Goal: Find specific page/section: Find specific page/section

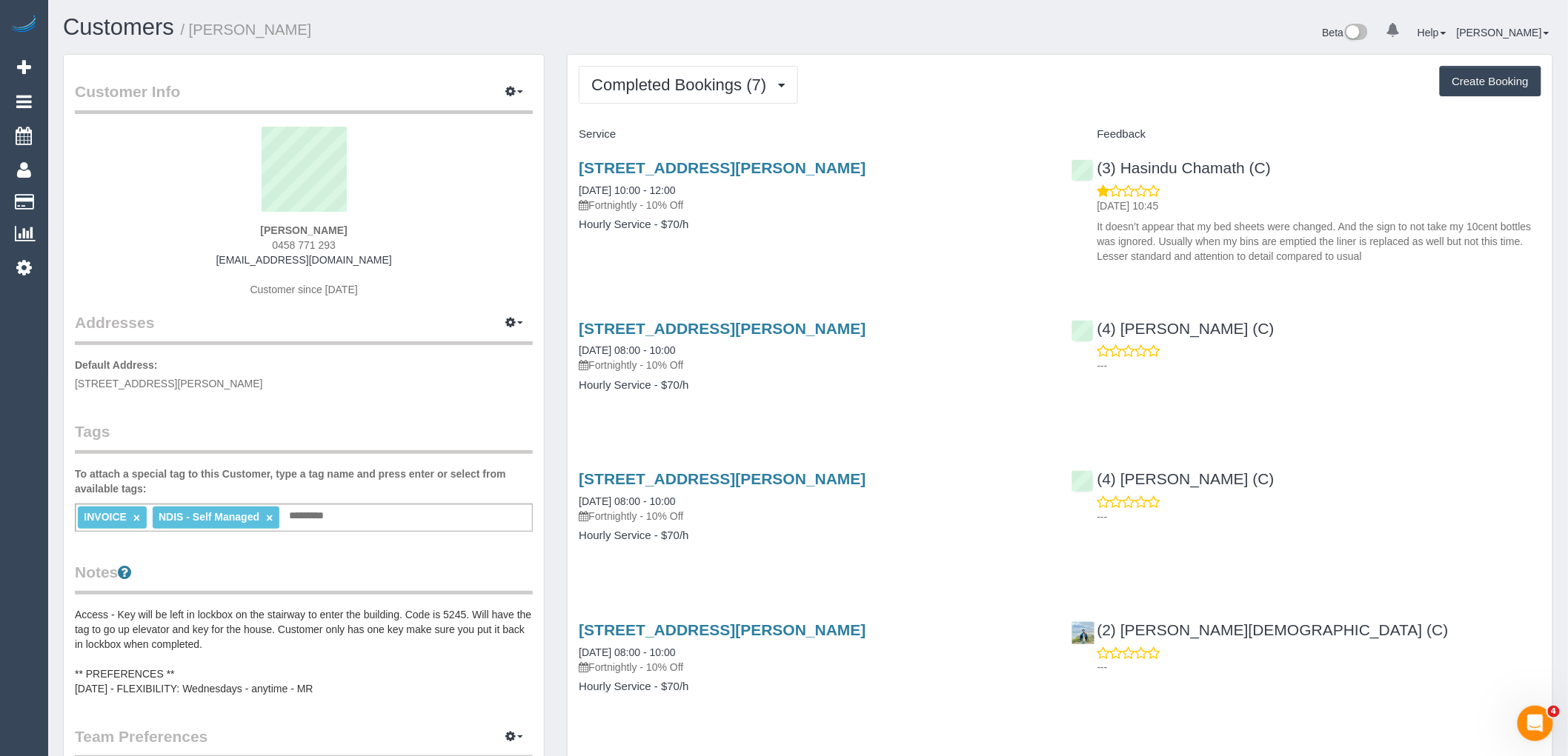
click at [408, 522] on div "INVOICE × NDIS - Self Managed × Add a tag" at bounding box center [304, 518] width 458 height 28
click at [750, 97] on button "Completed Bookings (7)" at bounding box center [688, 85] width 220 height 38
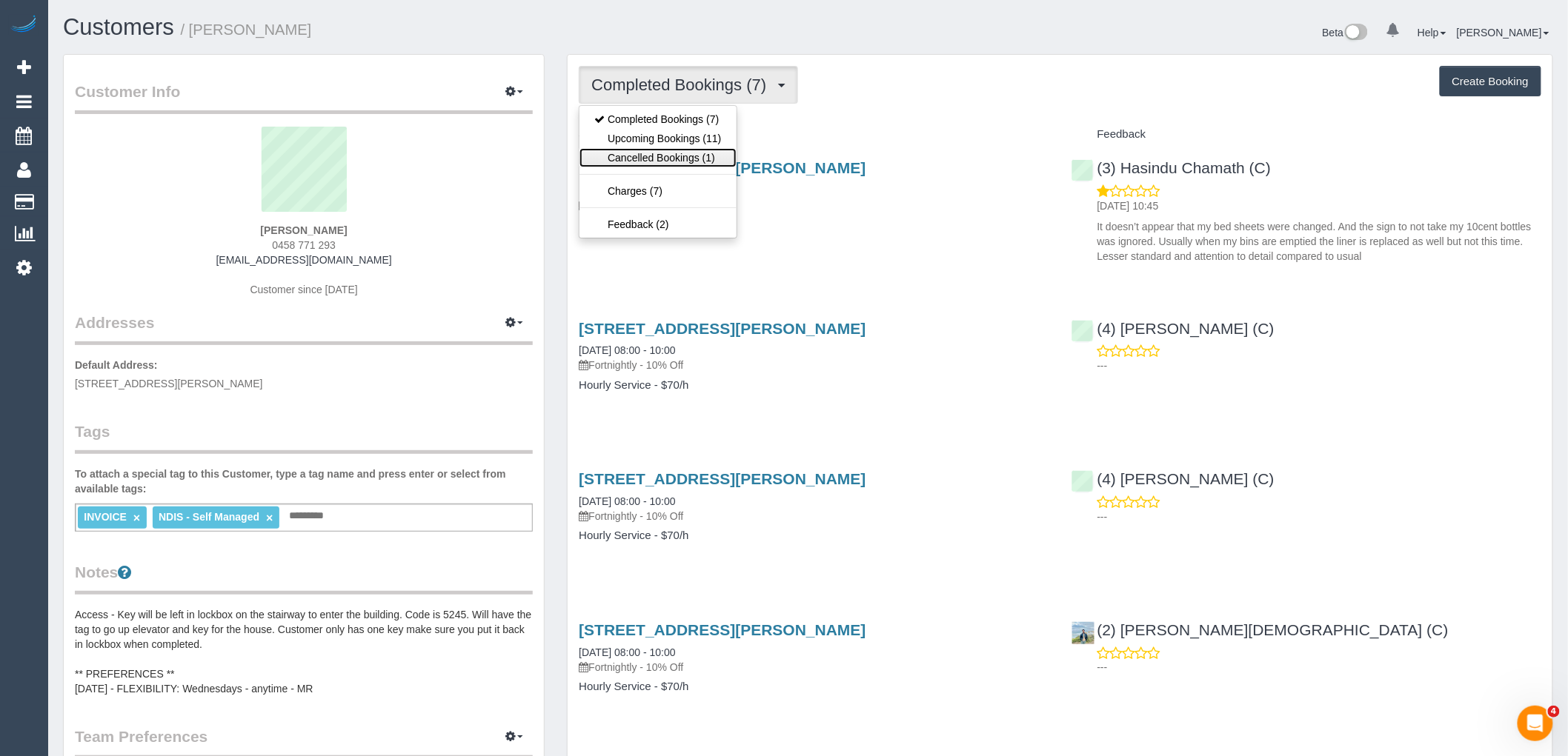
click at [660, 158] on link "Cancelled Bookings (1)" at bounding box center [657, 158] width 156 height 19
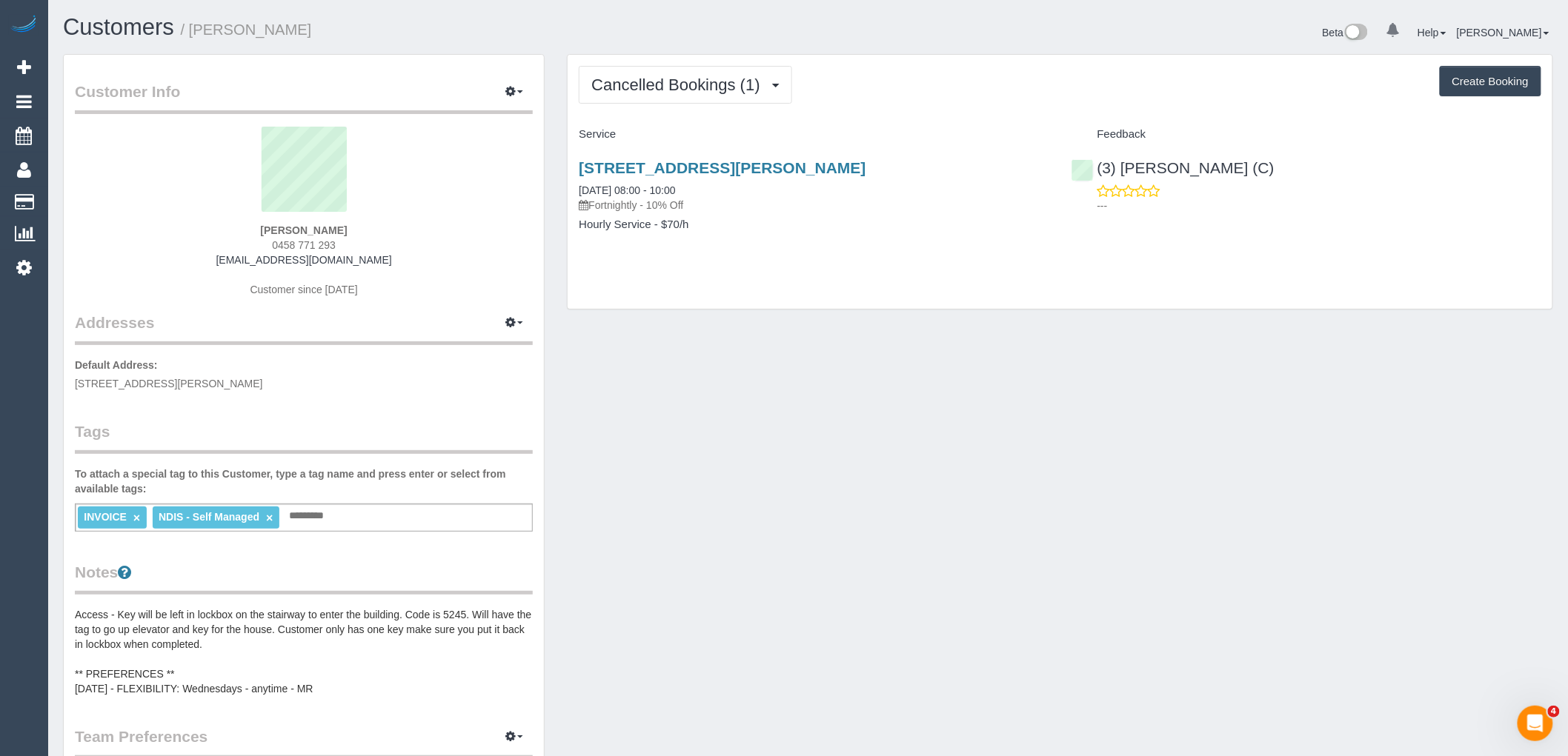
click at [426, 516] on div "INVOICE × NDIS - Self Managed × Add a tag" at bounding box center [304, 518] width 458 height 28
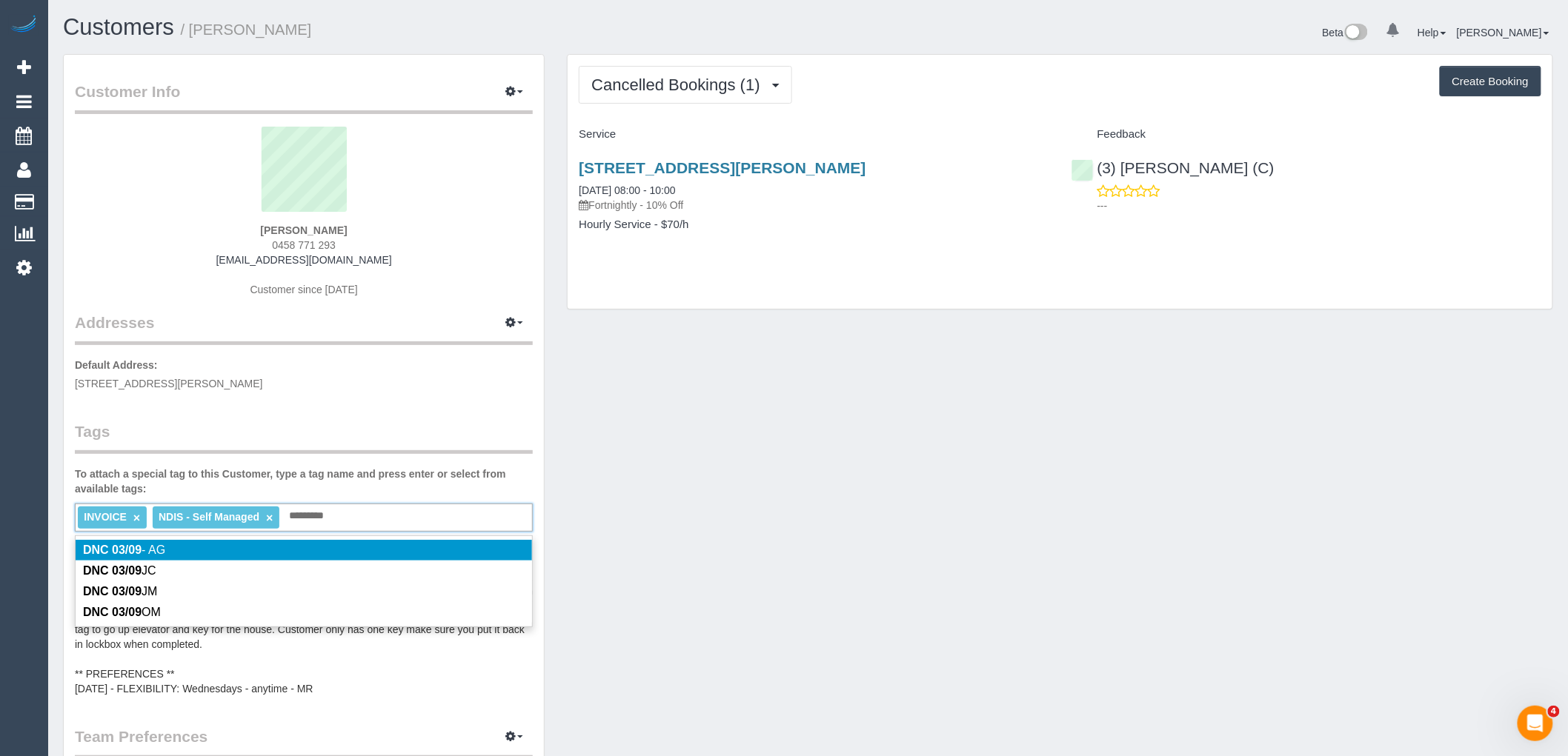
type input "*********"
click at [461, 380] on p "Default Address: 203/80 Dawson St, Brunswick, VIC 3056" at bounding box center [304, 374] width 458 height 33
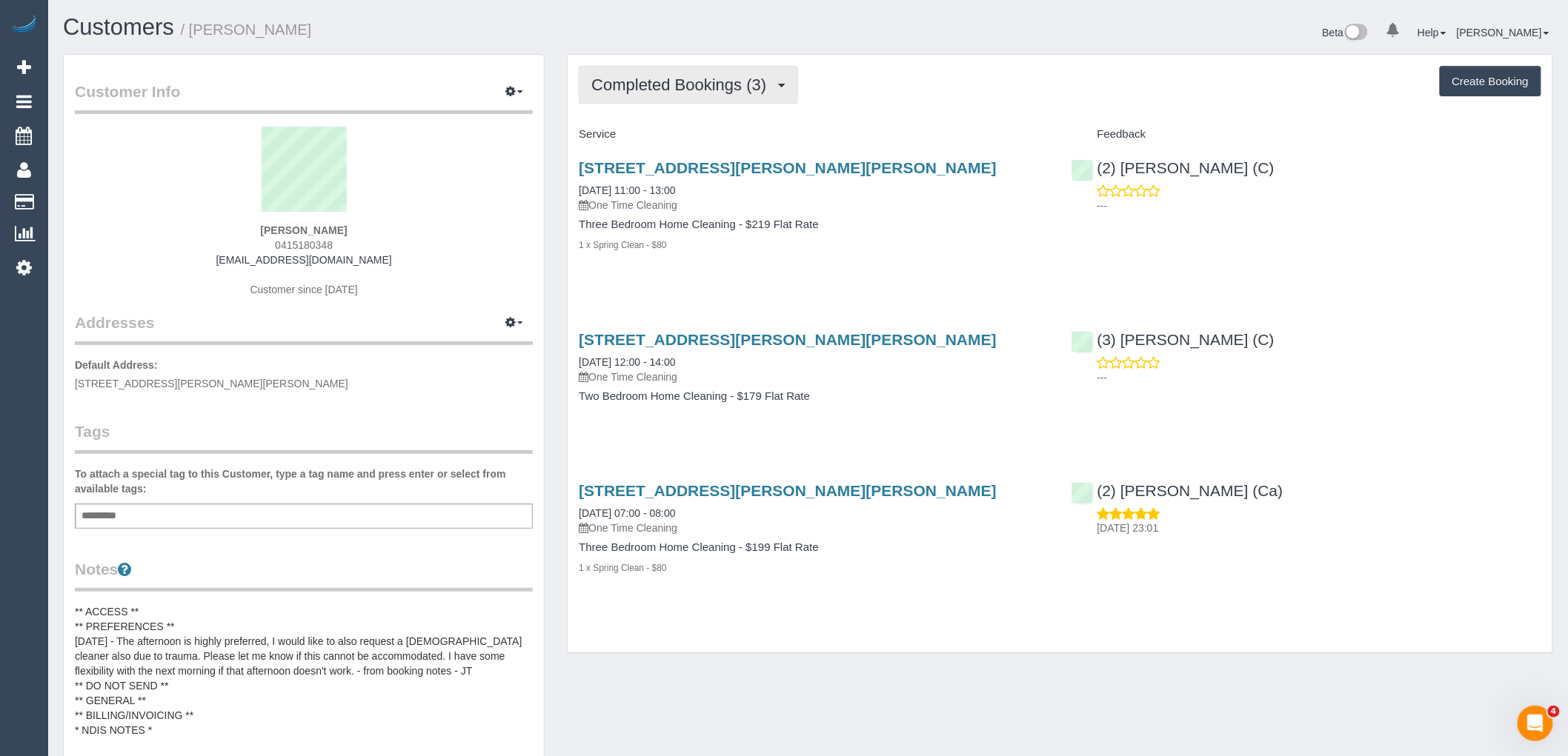
click at [694, 78] on span "Completed Bookings (3)" at bounding box center [682, 85] width 182 height 19
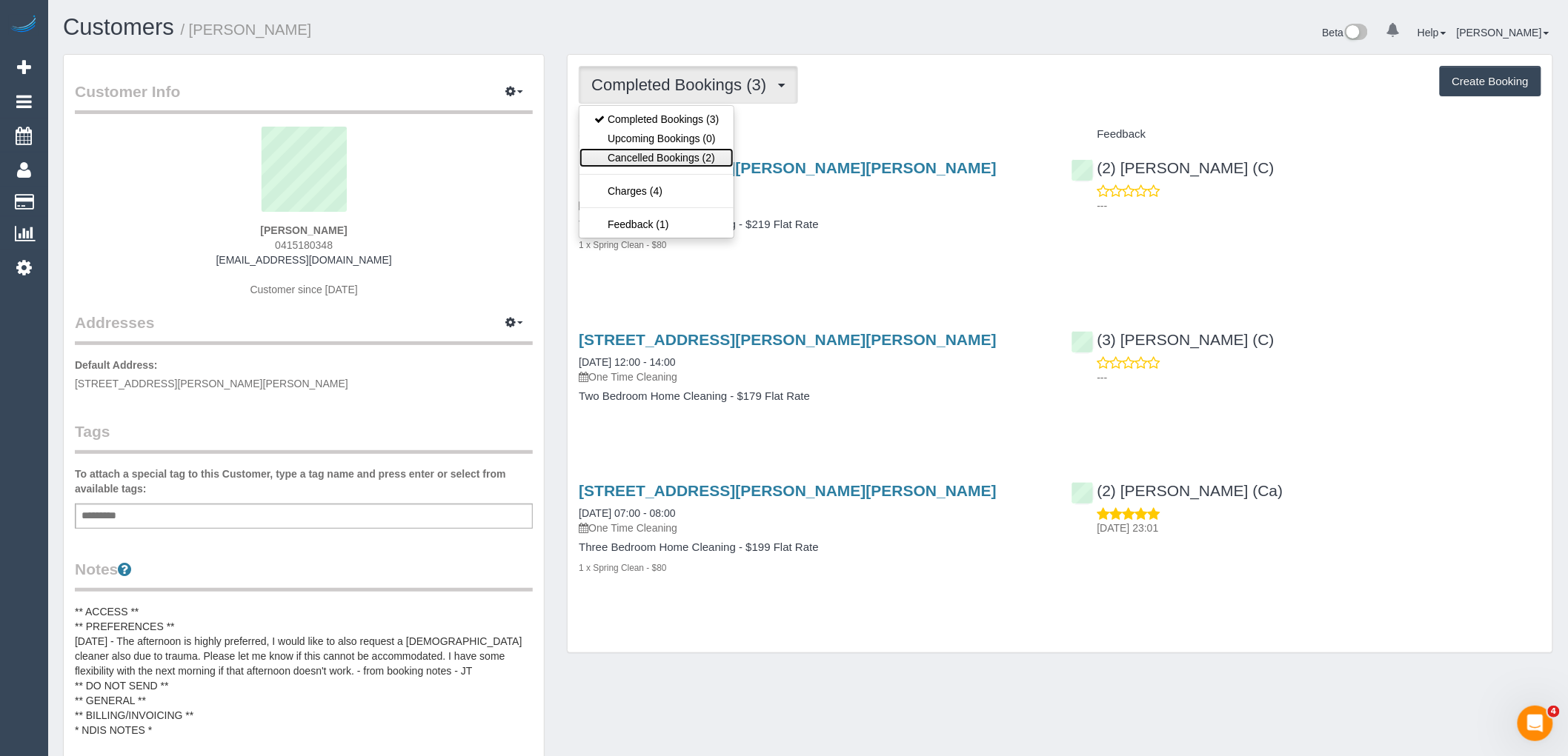
click at [668, 158] on link "Cancelled Bookings (2)" at bounding box center [656, 158] width 154 height 19
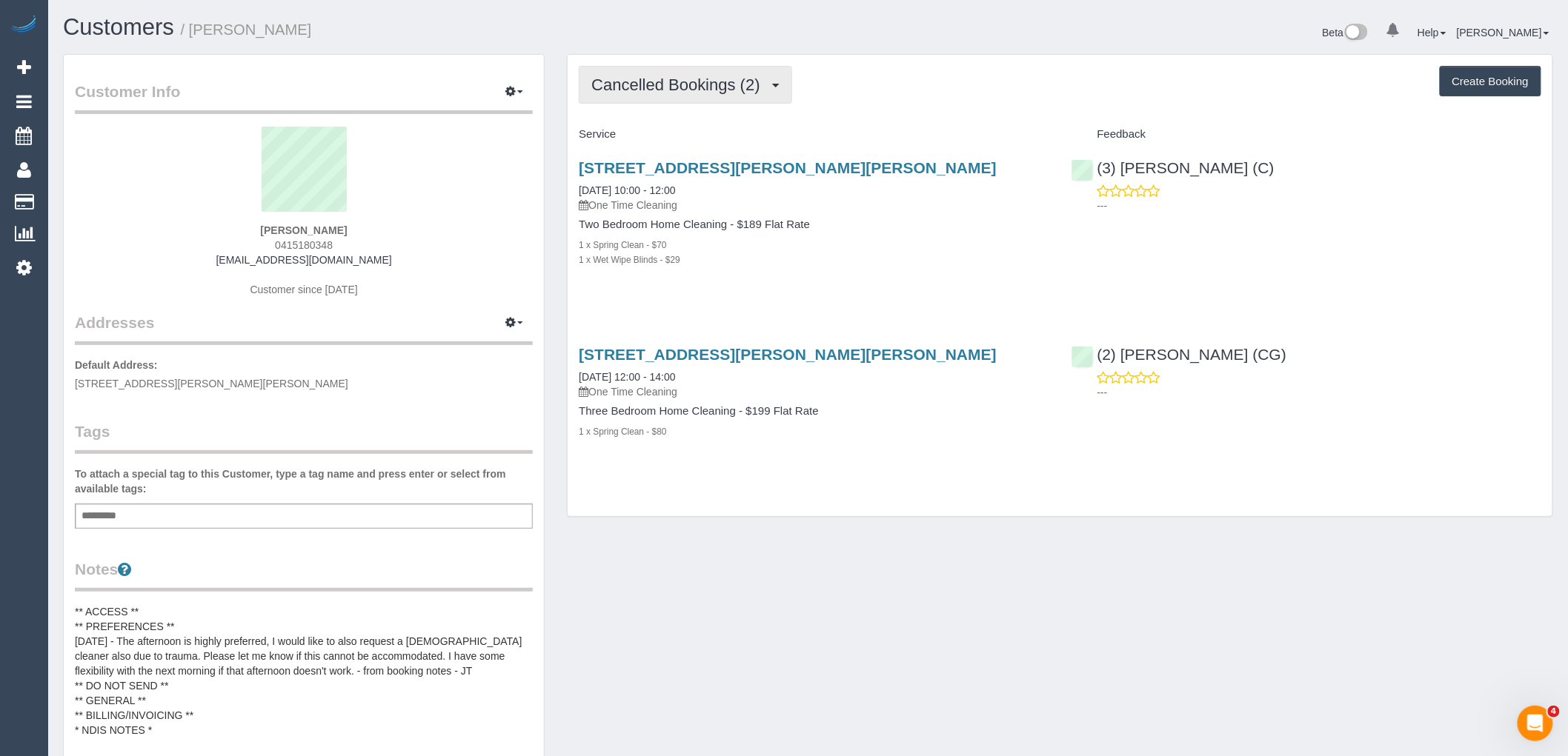
click at [746, 78] on span "Cancelled Bookings (2)" at bounding box center [679, 85] width 176 height 19
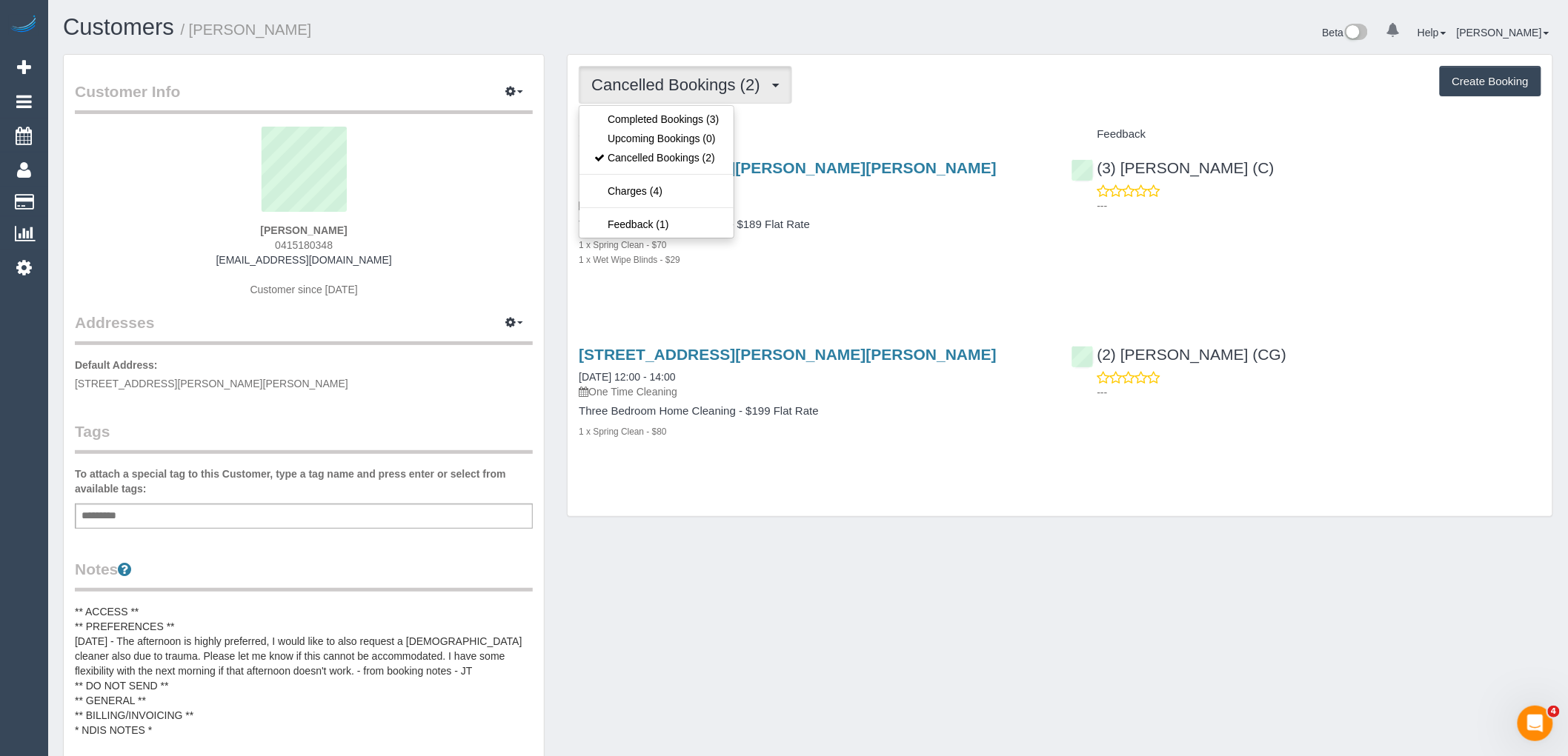
click at [876, 97] on div "Cancelled Bookings (2) Completed Bookings (3) Upcoming Bookings (0) Cancelled B…" at bounding box center [1059, 85] width 962 height 38
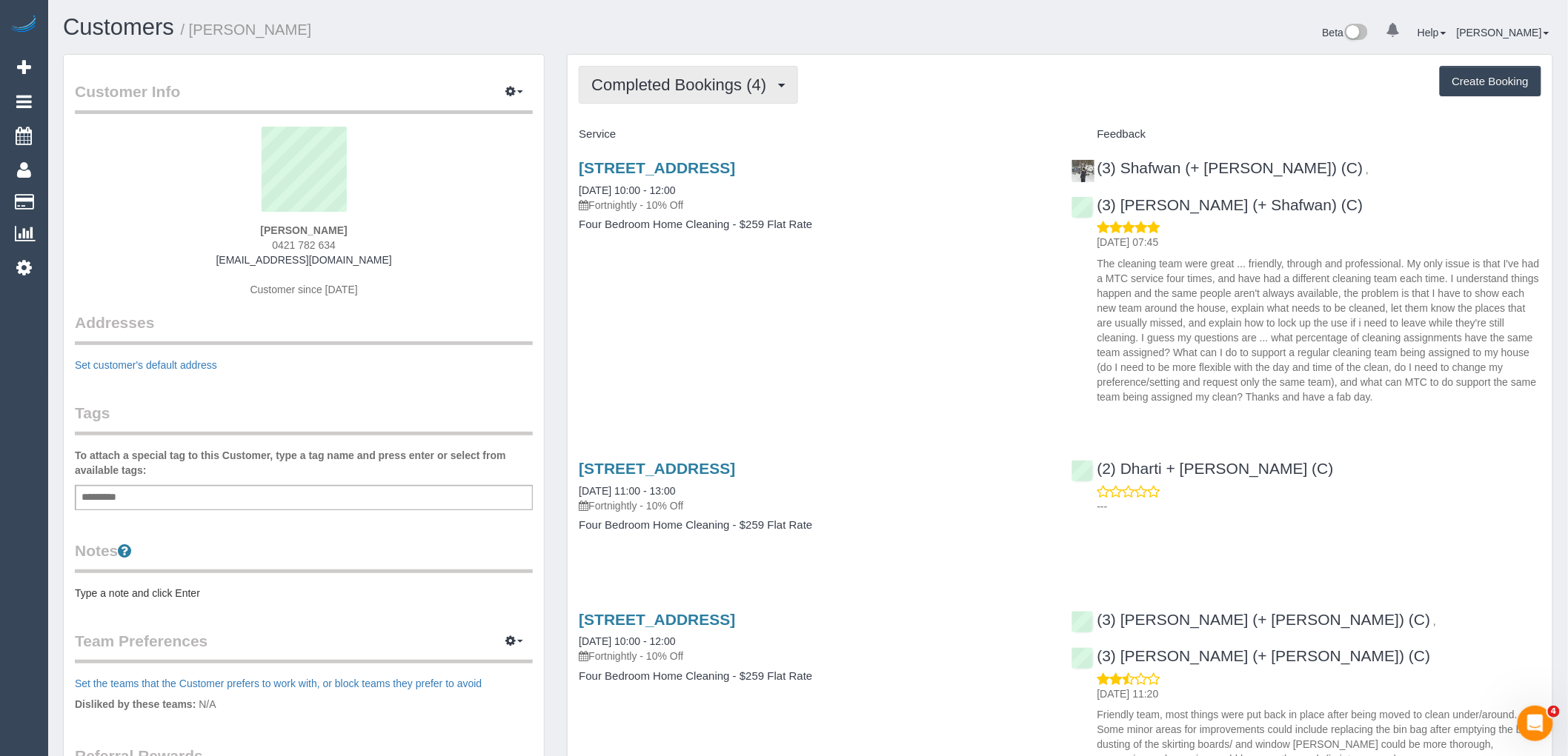
click at [735, 91] on span "Completed Bookings (4)" at bounding box center [682, 85] width 182 height 19
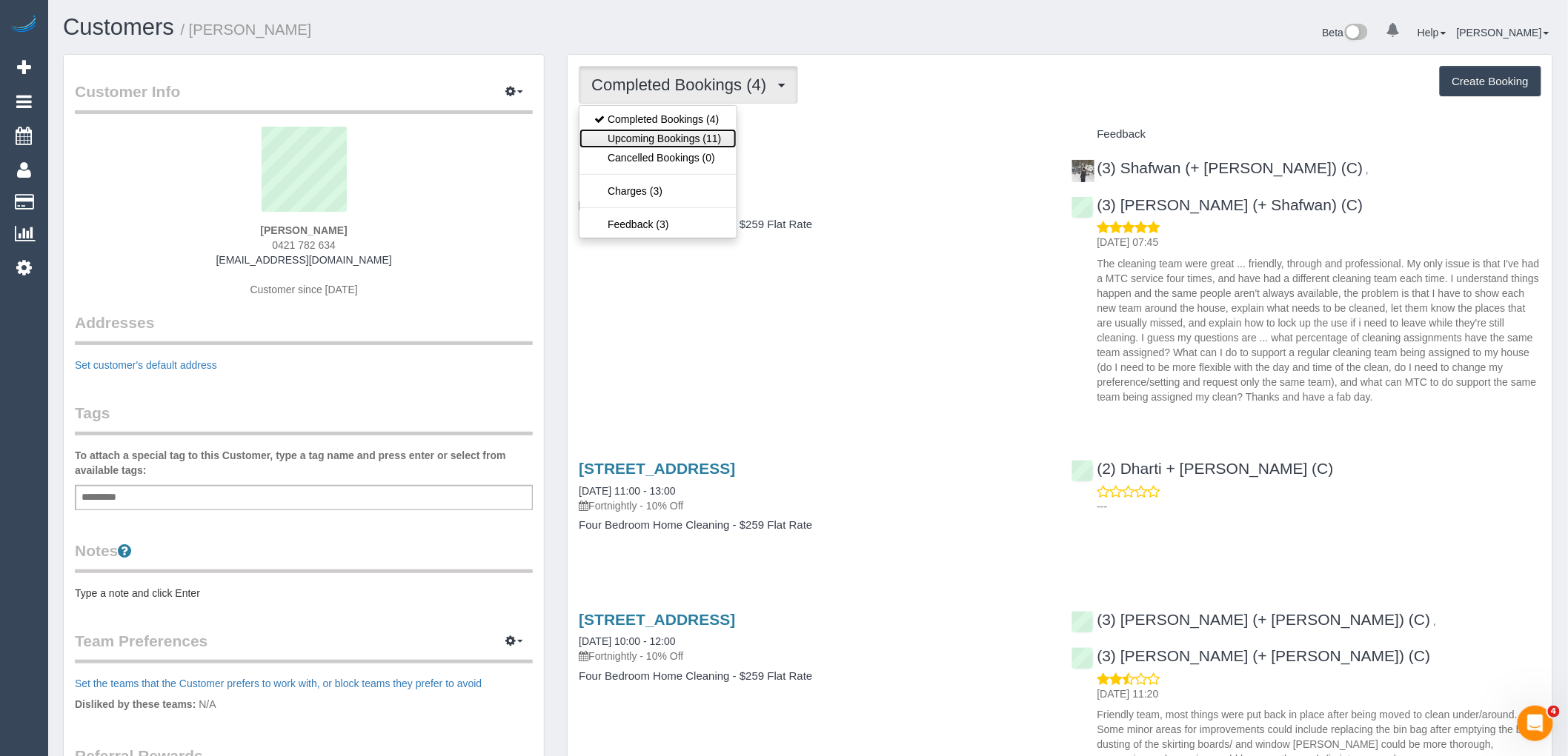
click at [717, 134] on link "Upcoming Bookings (11)" at bounding box center [657, 138] width 156 height 19
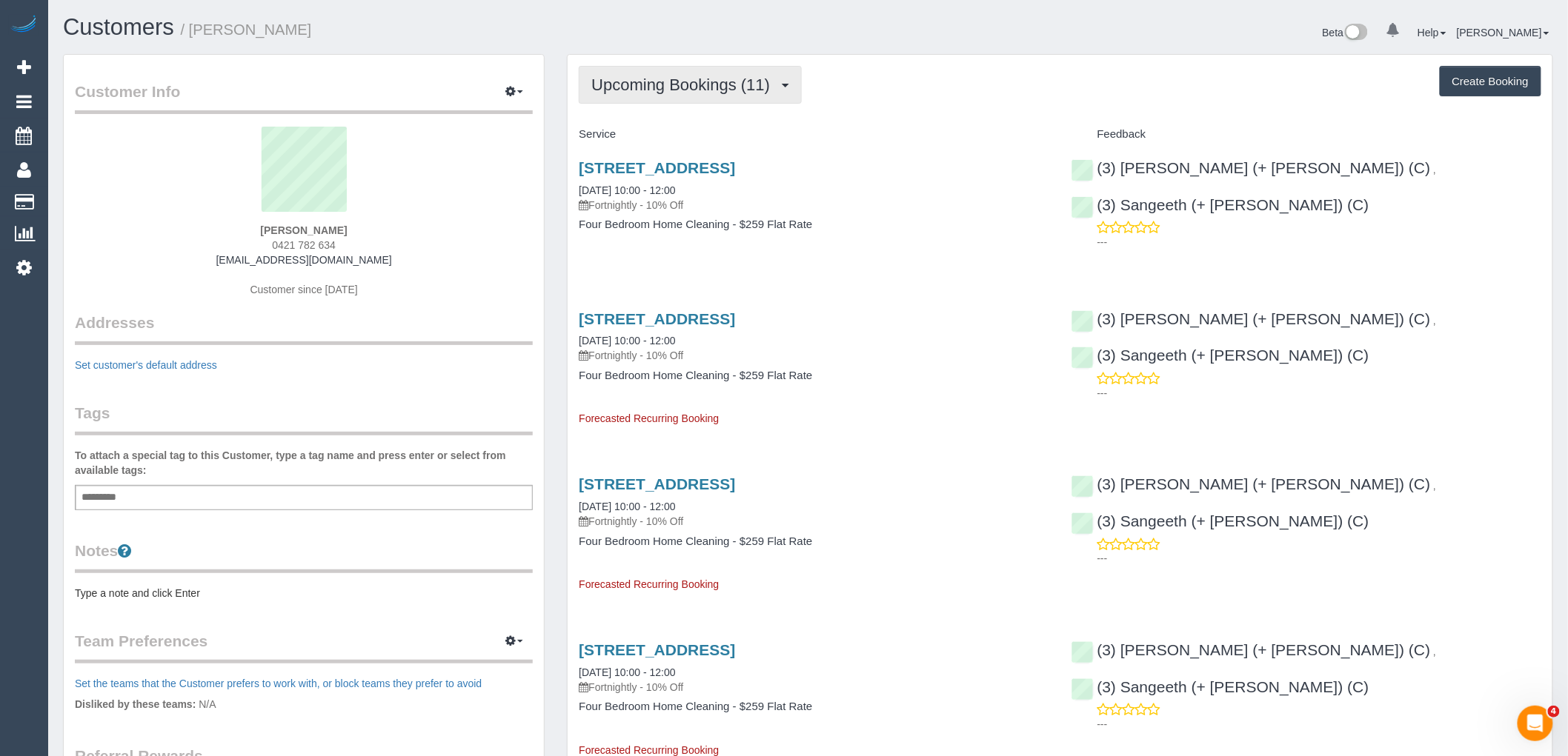
click at [668, 86] on span "Upcoming Bookings (11)" at bounding box center [684, 85] width 186 height 19
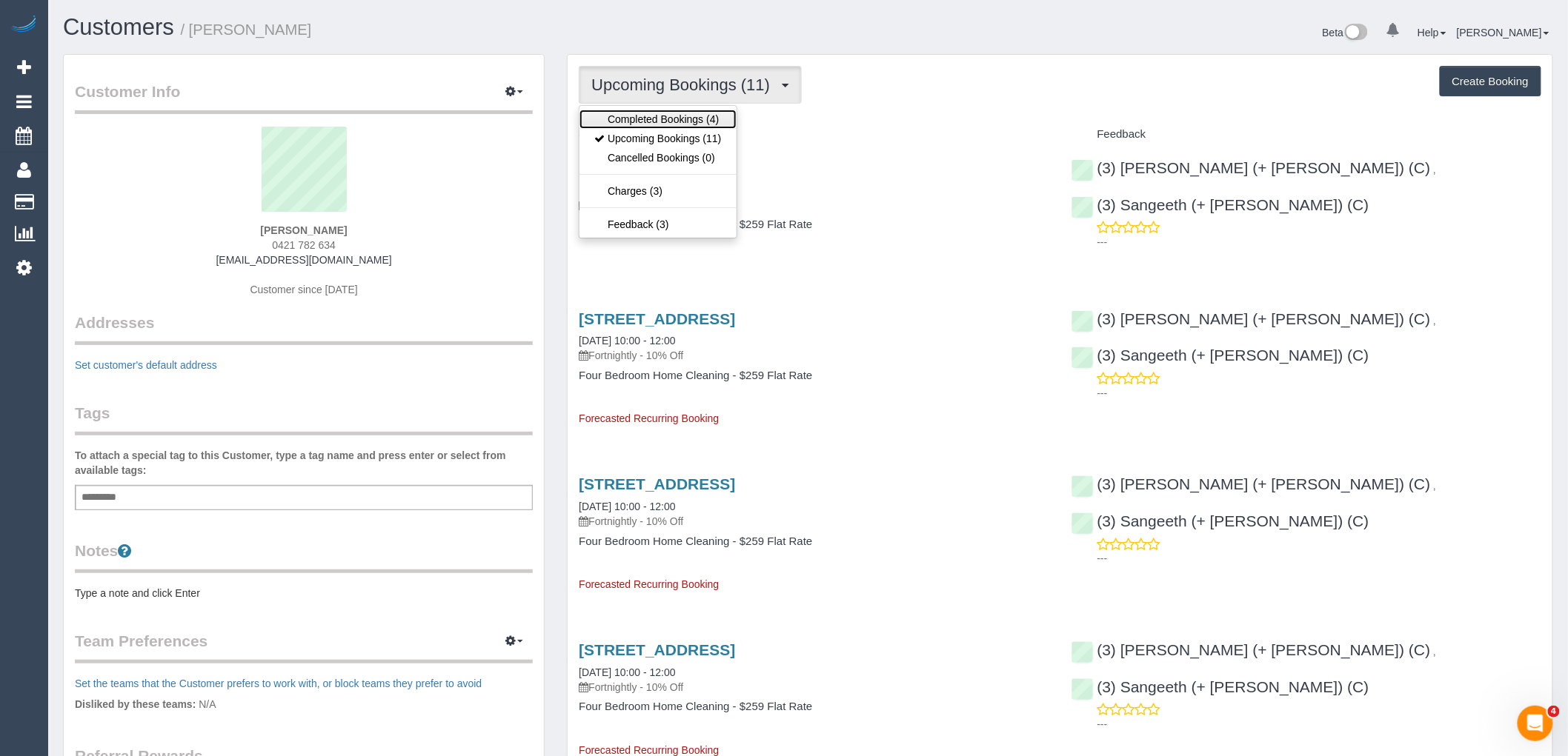
click at [662, 121] on link "Completed Bookings (4)" at bounding box center [657, 119] width 156 height 19
